Goal: Obtain resource: Download file/media

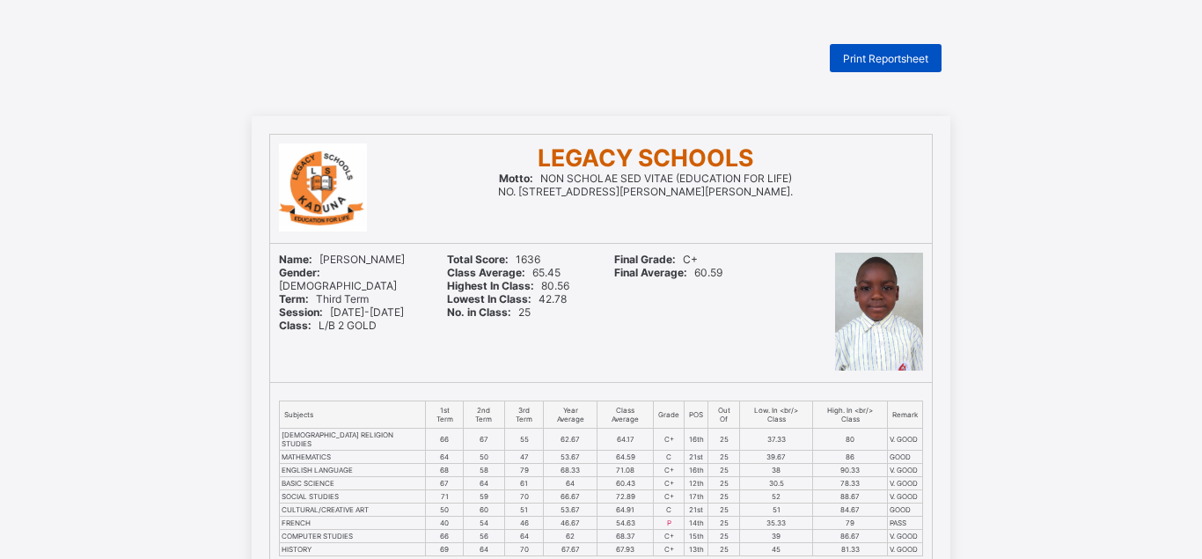
click at [897, 52] on span "Print Reportsheet" at bounding box center [885, 58] width 85 height 13
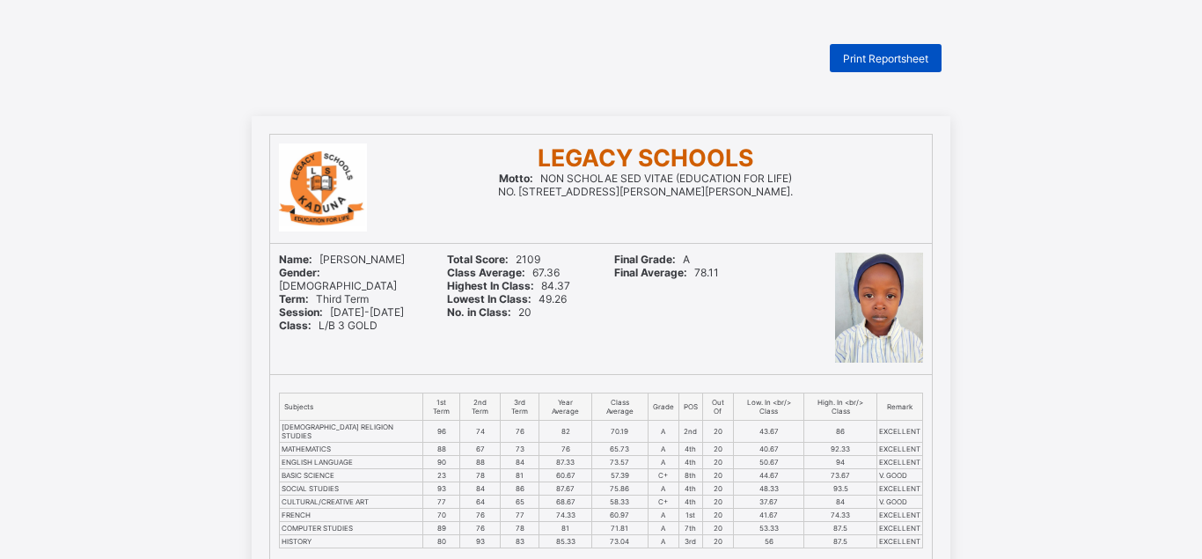
click at [879, 61] on span "Print Reportsheet" at bounding box center [885, 58] width 85 height 13
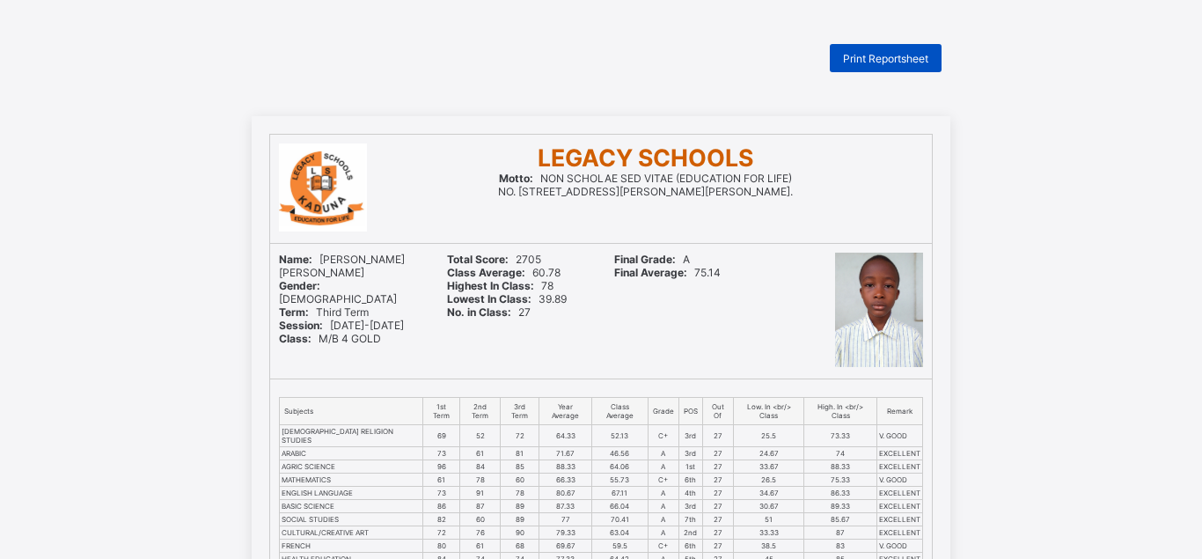
click at [866, 57] on span "Print Reportsheet" at bounding box center [885, 58] width 85 height 13
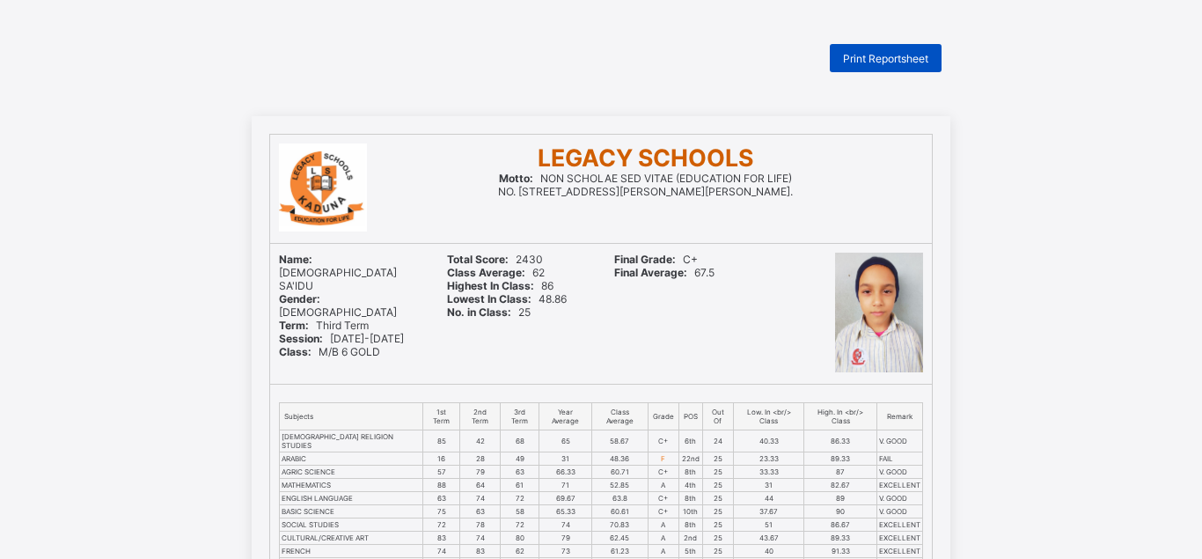
click at [894, 57] on span "Print Reportsheet" at bounding box center [885, 58] width 85 height 13
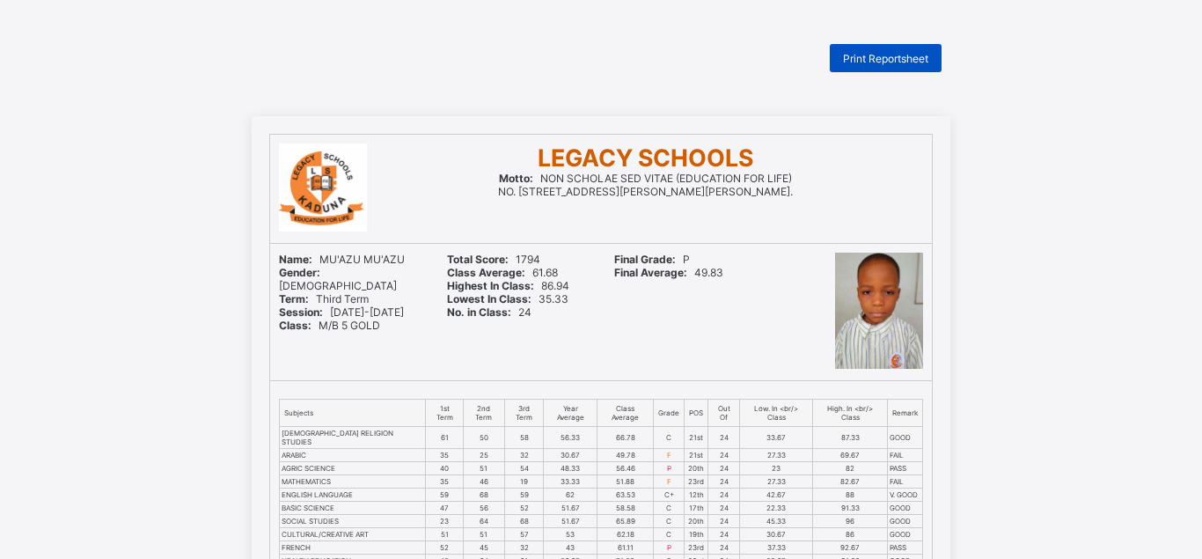
click at [904, 61] on span "Print Reportsheet" at bounding box center [885, 58] width 85 height 13
